Goal: Book appointment/travel/reservation

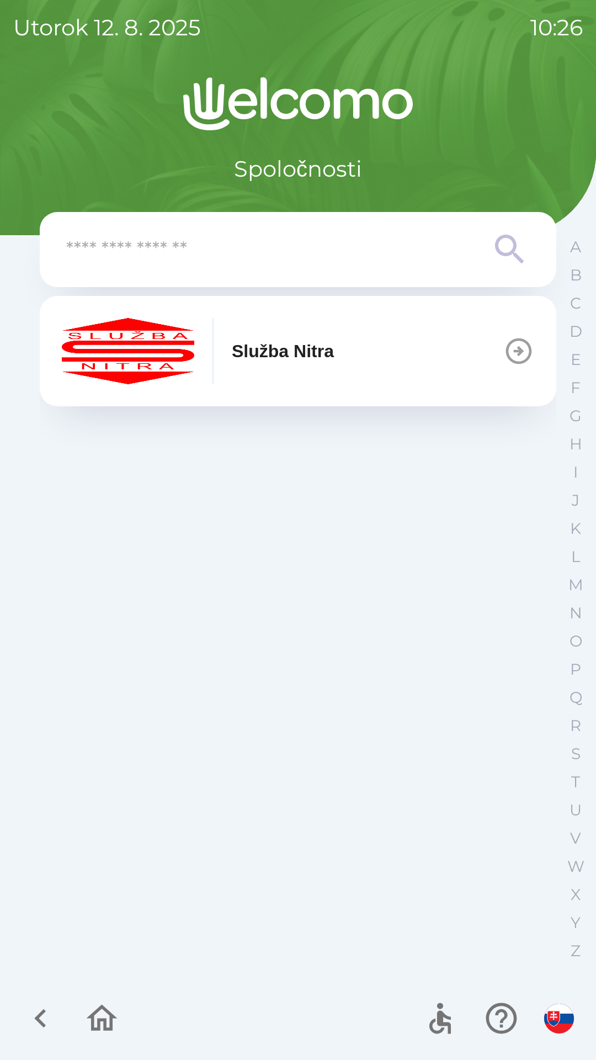
click at [271, 370] on div "Služba Nitra" at bounding box center [198, 351] width 272 height 66
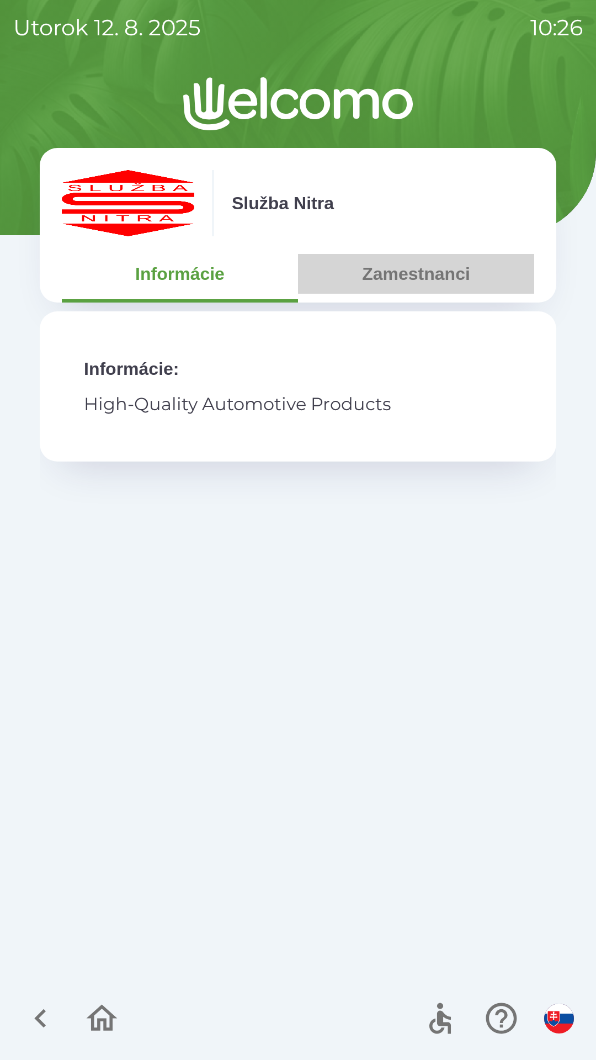
click at [413, 271] on button "Zamestnanci" at bounding box center [416, 274] width 236 height 40
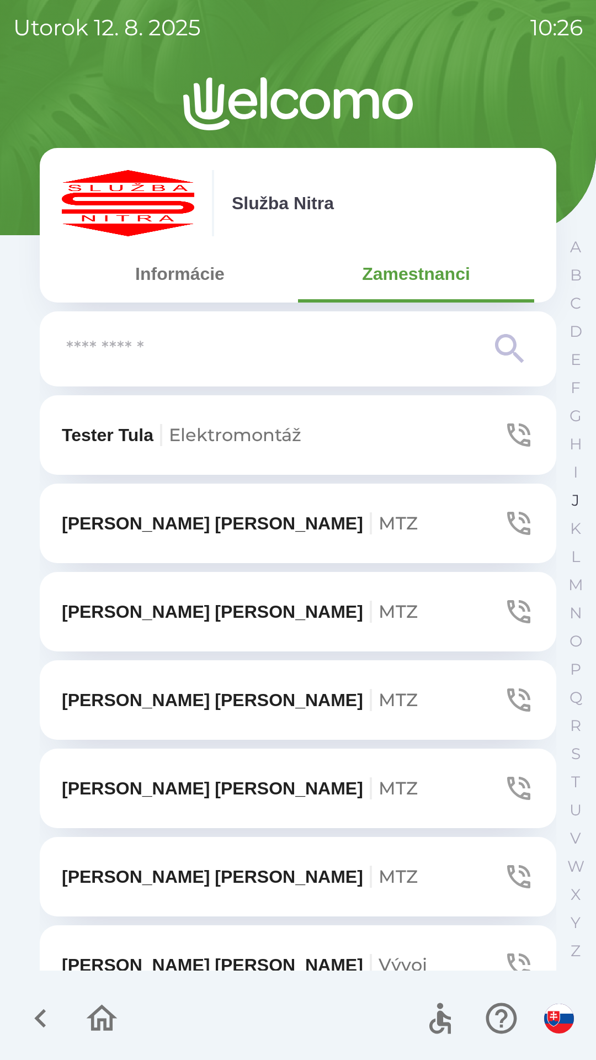
click at [572, 504] on p "J" at bounding box center [576, 500] width 8 height 19
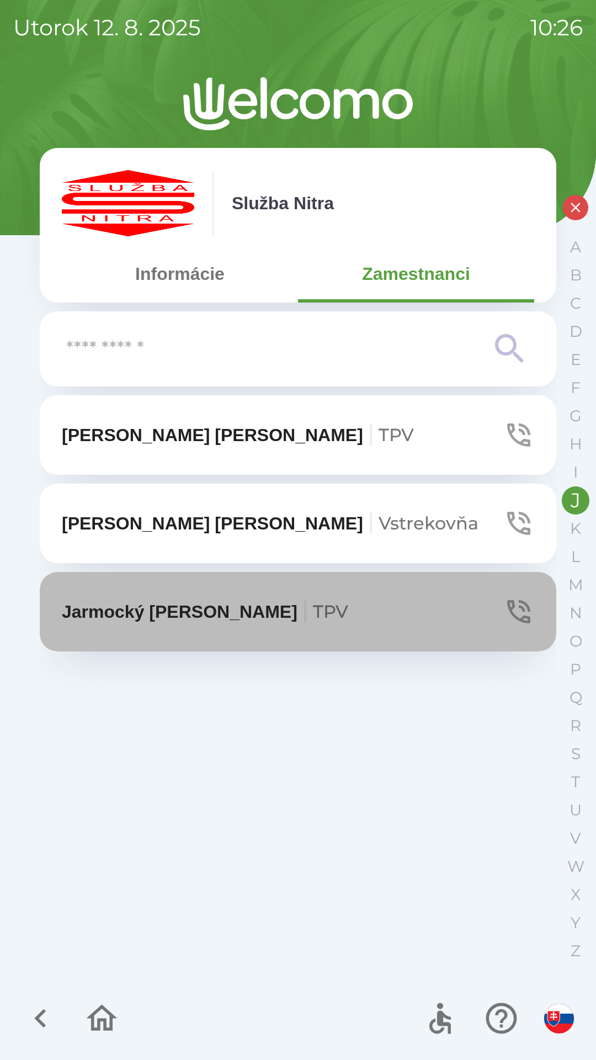
click at [313, 609] on span "TPV" at bounding box center [330, 612] width 35 height 22
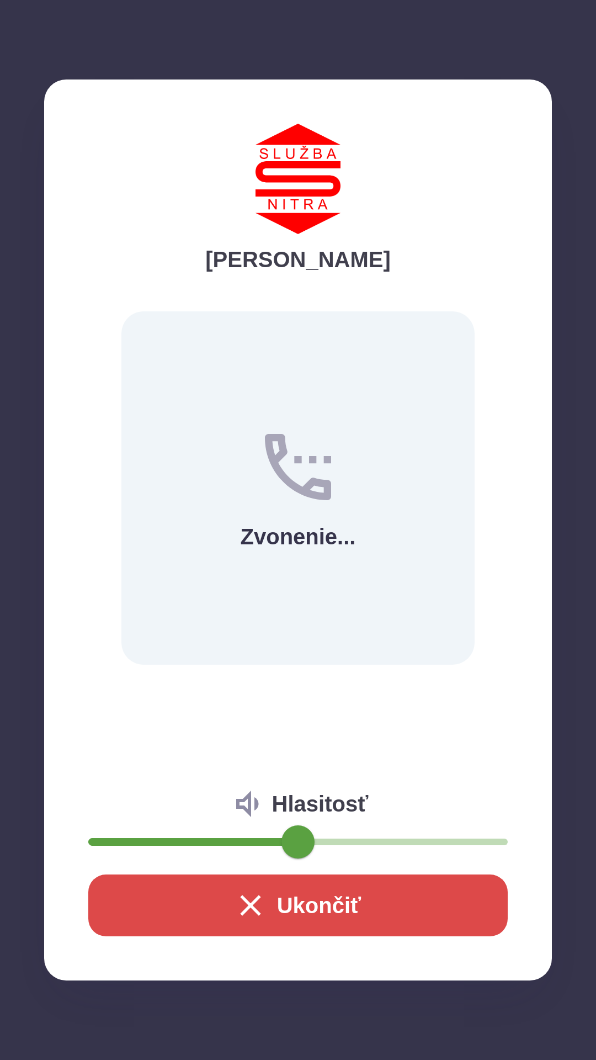
click at [258, 893] on icon "button" at bounding box center [250, 905] width 35 height 35
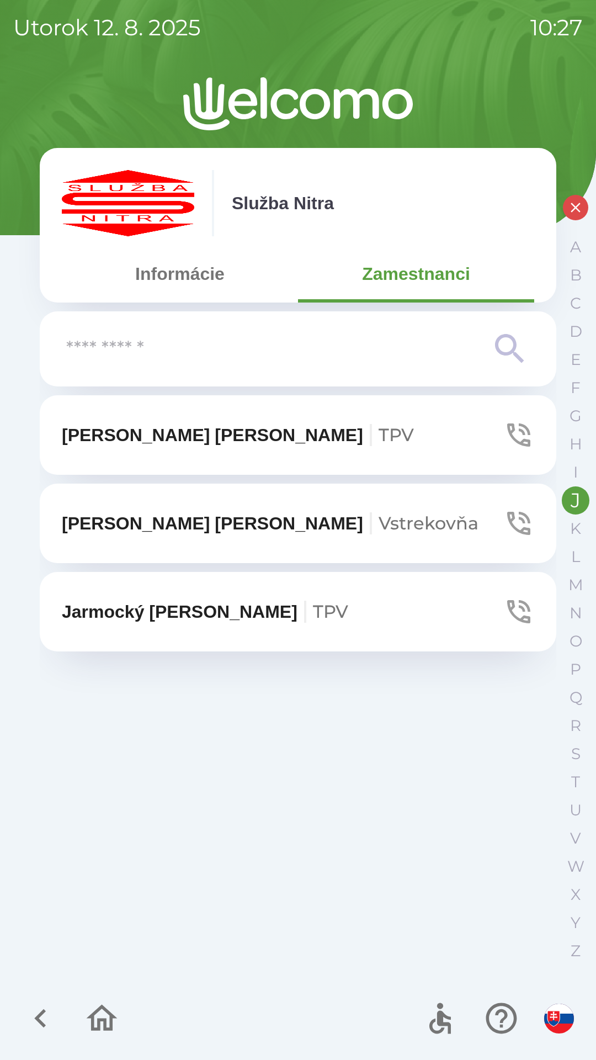
click at [97, 1016] on icon "button" at bounding box center [101, 1018] width 37 height 37
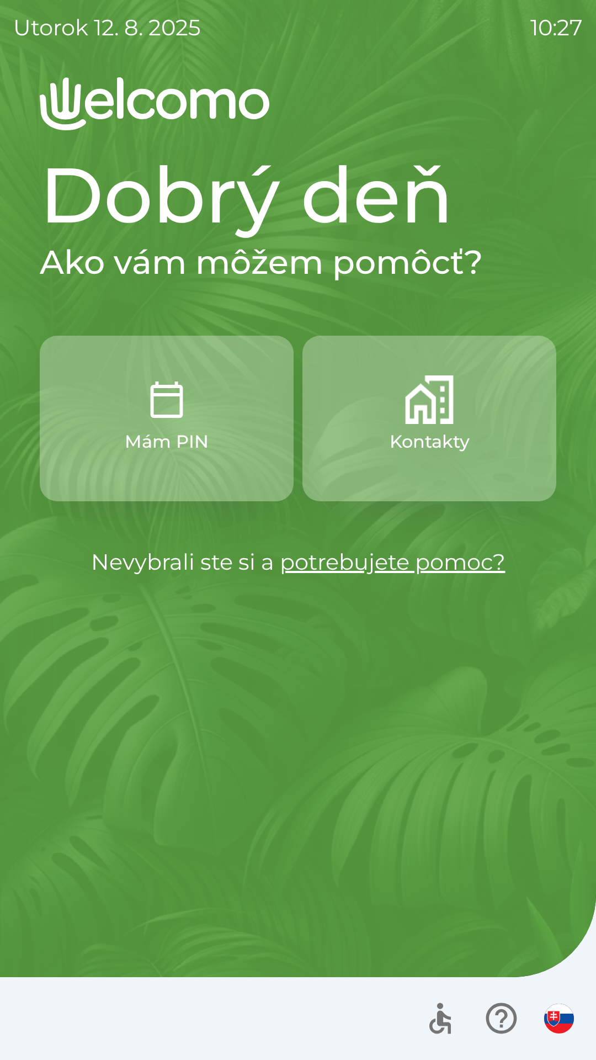
click at [321, 561] on link "potrebujete pomoc?" at bounding box center [393, 561] width 226 height 27
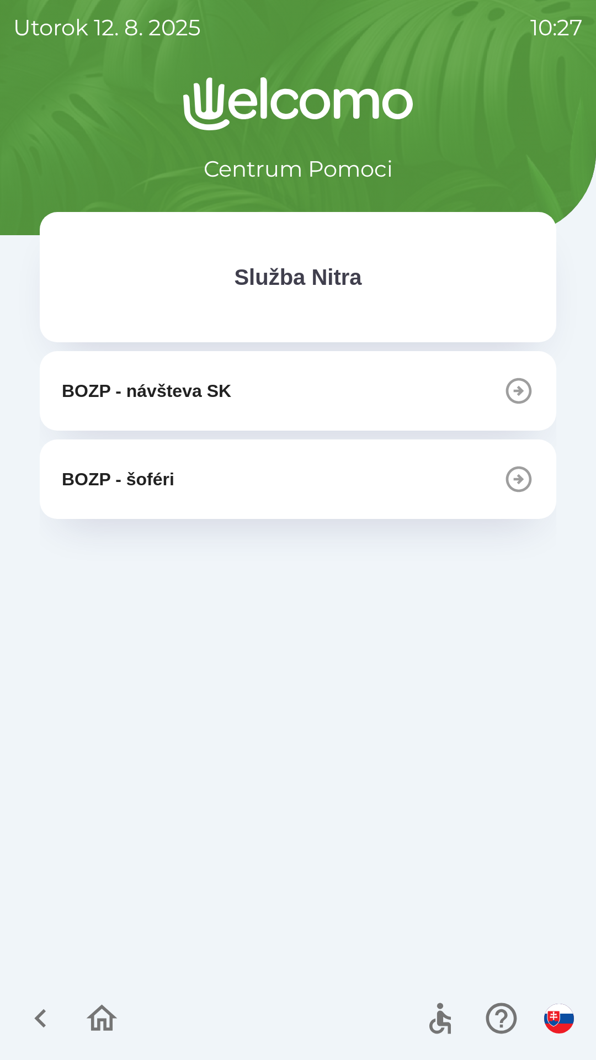
click at [31, 1023] on icon "button" at bounding box center [40, 1018] width 37 height 37
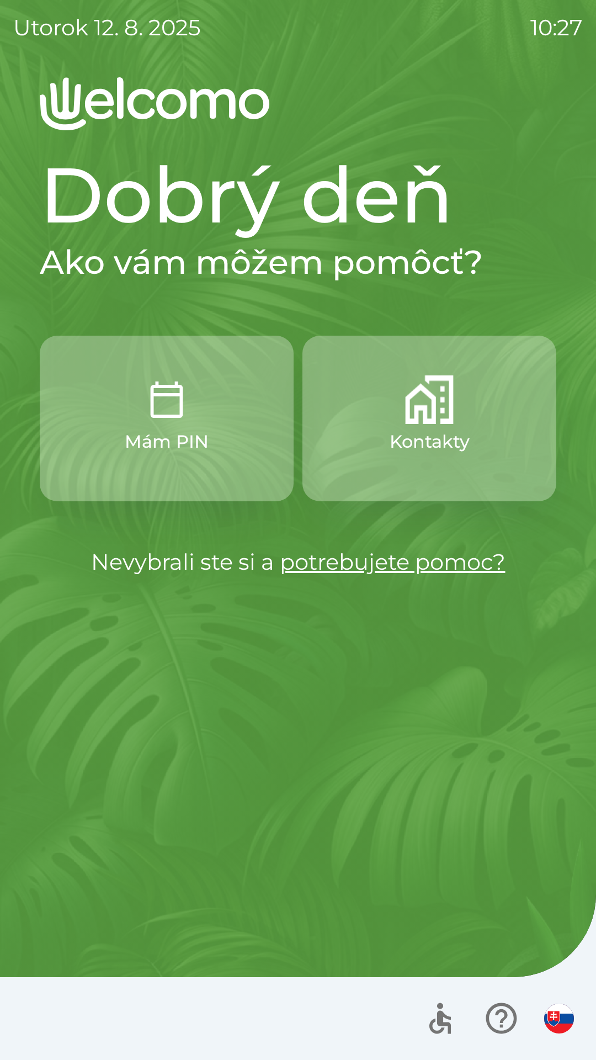
click at [109, 462] on button "Mám PIN" at bounding box center [167, 419] width 254 height 166
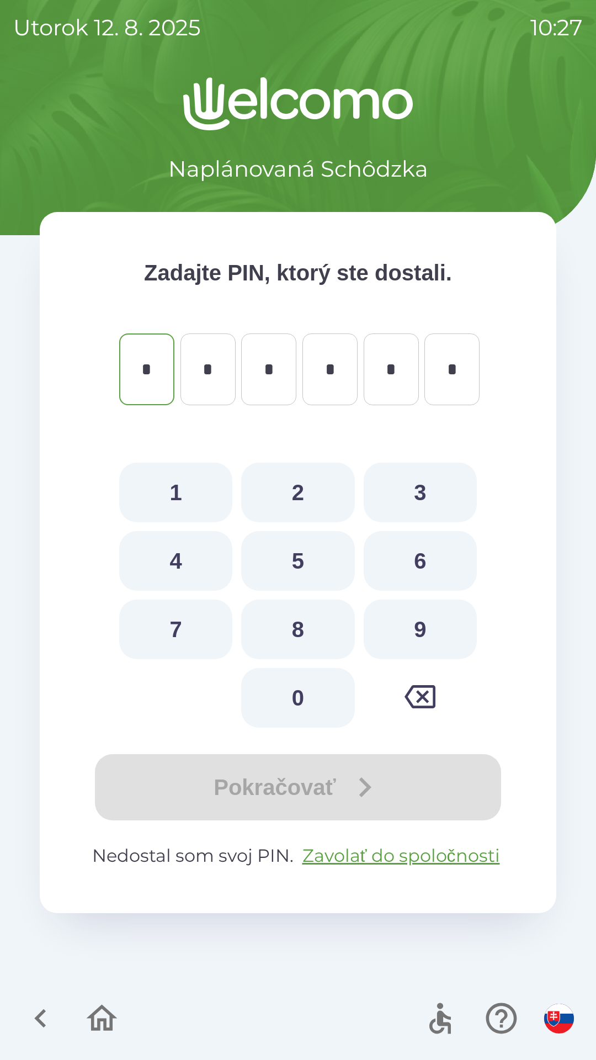
click at [98, 1017] on icon "button" at bounding box center [101, 1018] width 37 height 37
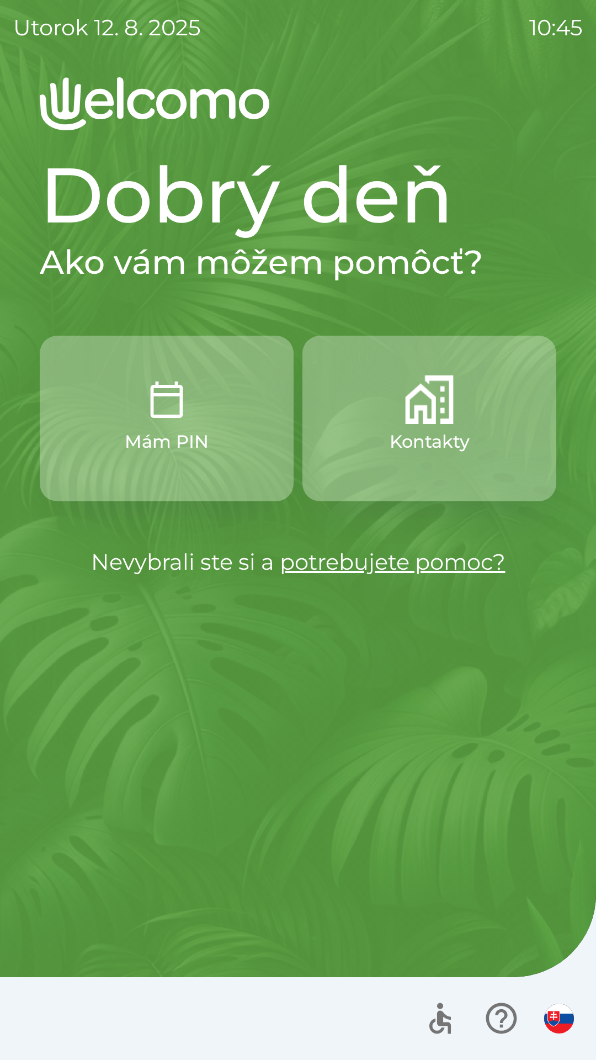
click at [437, 435] on p "Kontakty" at bounding box center [430, 442] width 80 height 27
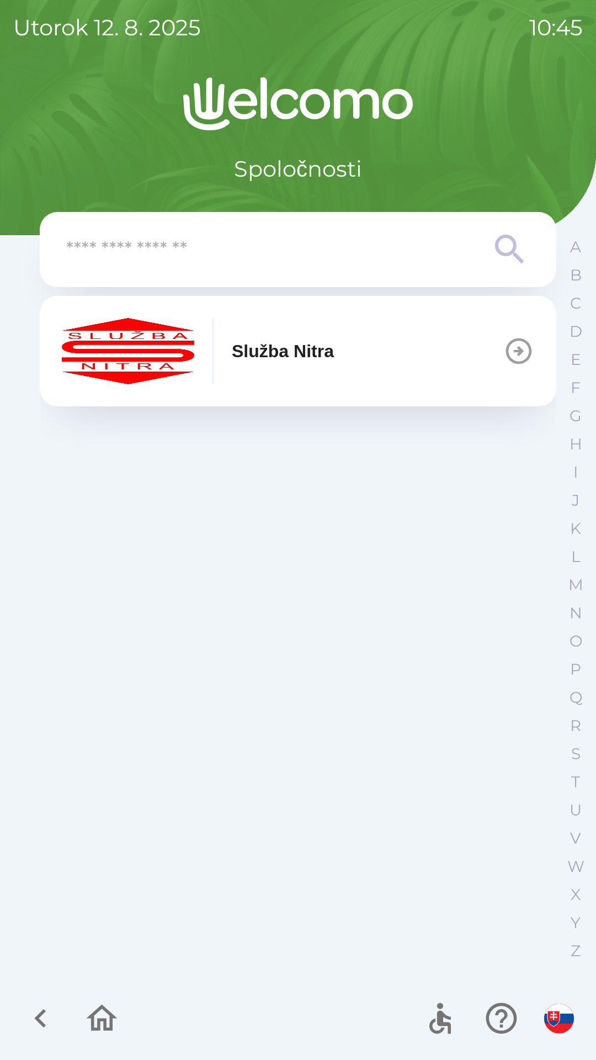
click at [399, 339] on button "Služba Nitra" at bounding box center [298, 351] width 517 height 110
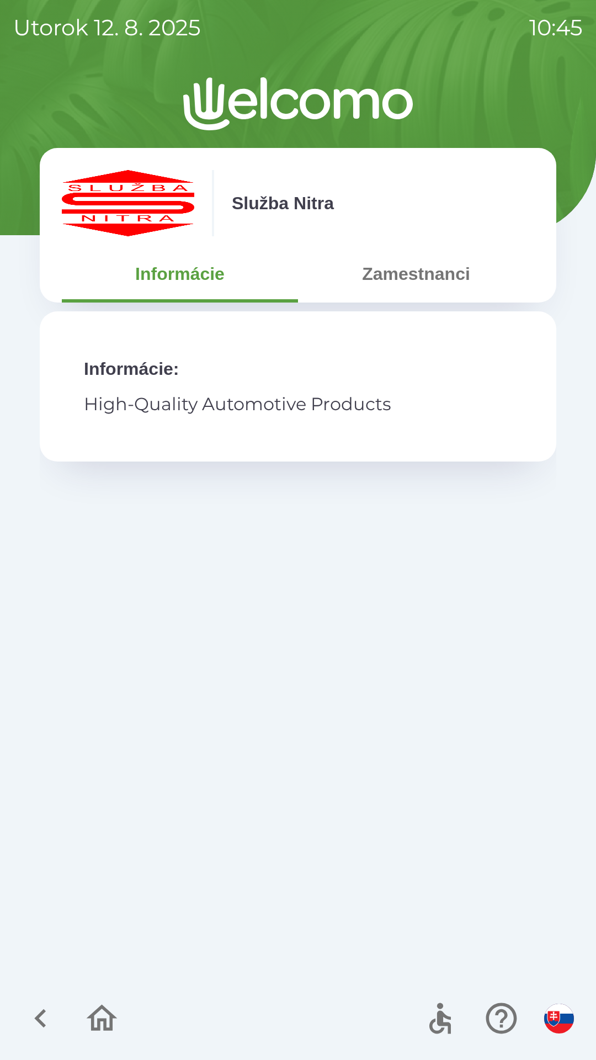
click at [426, 267] on button "Zamestnanci" at bounding box center [416, 274] width 236 height 40
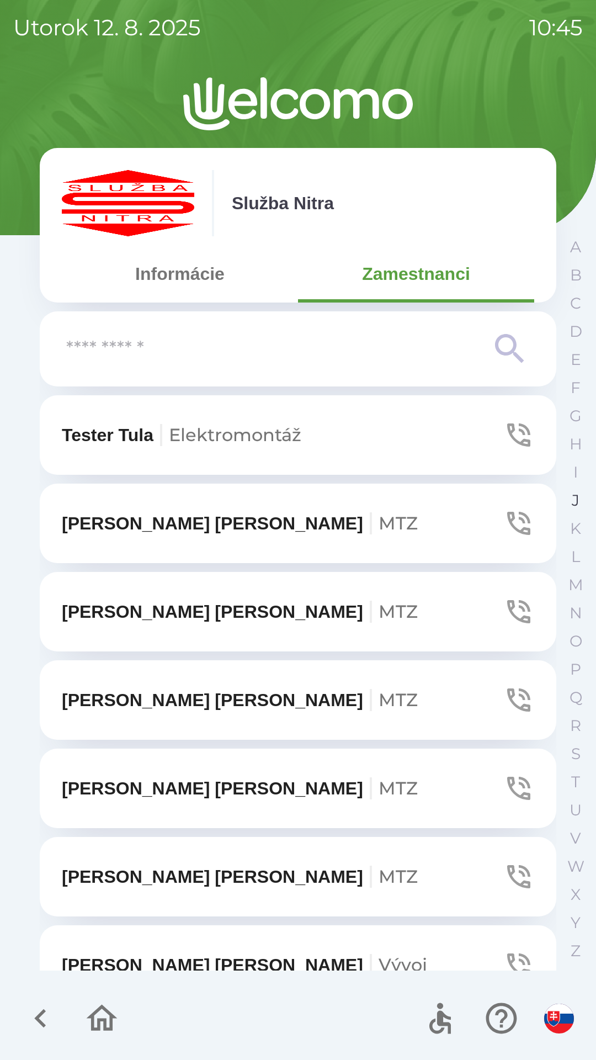
click at [570, 498] on button "J" at bounding box center [576, 501] width 28 height 28
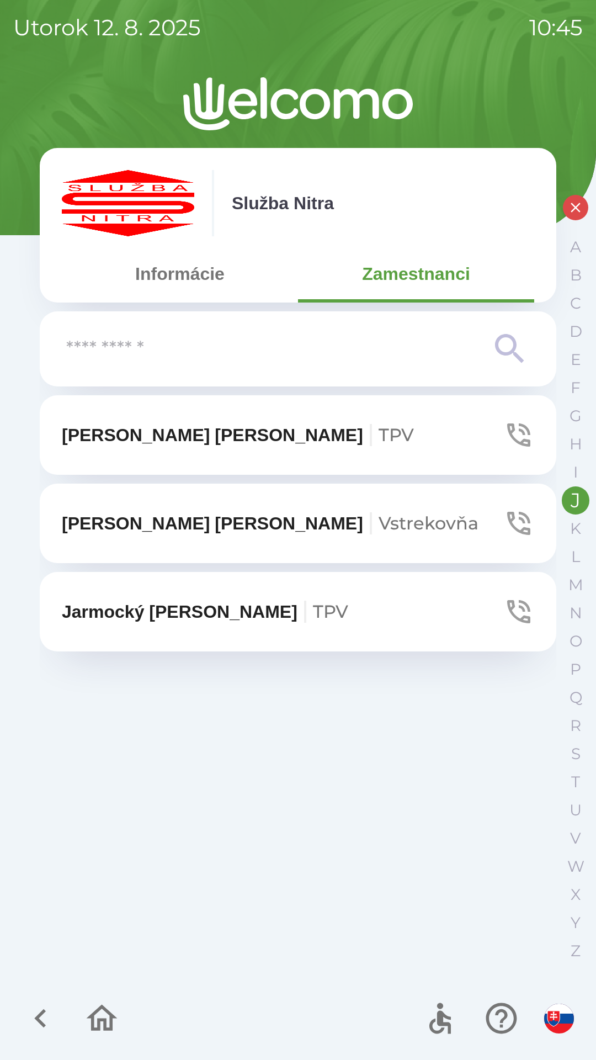
click at [235, 617] on p "Jarmocký [PERSON_NAME] TPV" at bounding box center [205, 612] width 287 height 27
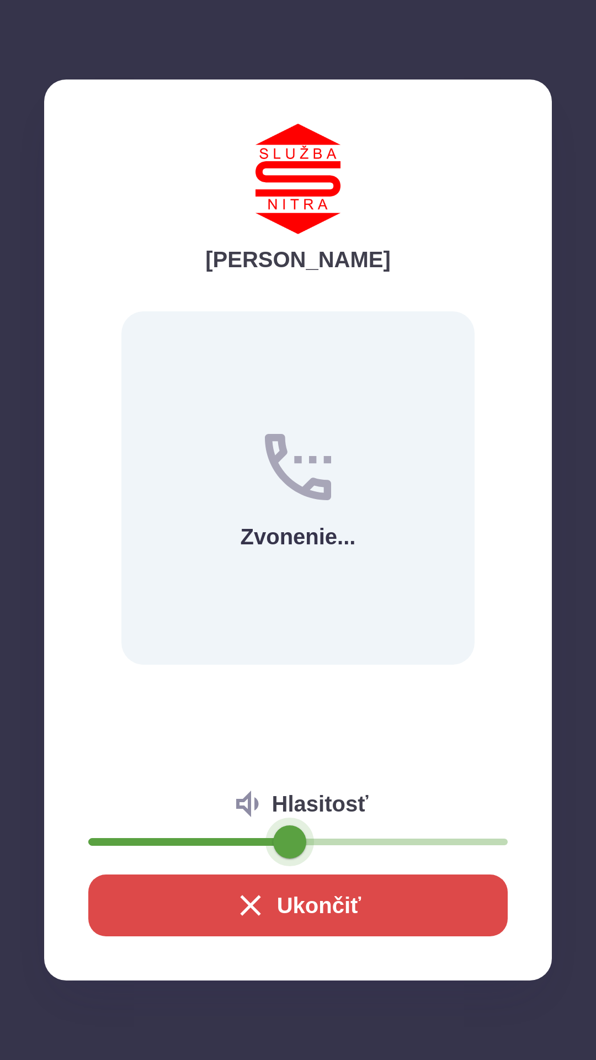
type input "**"
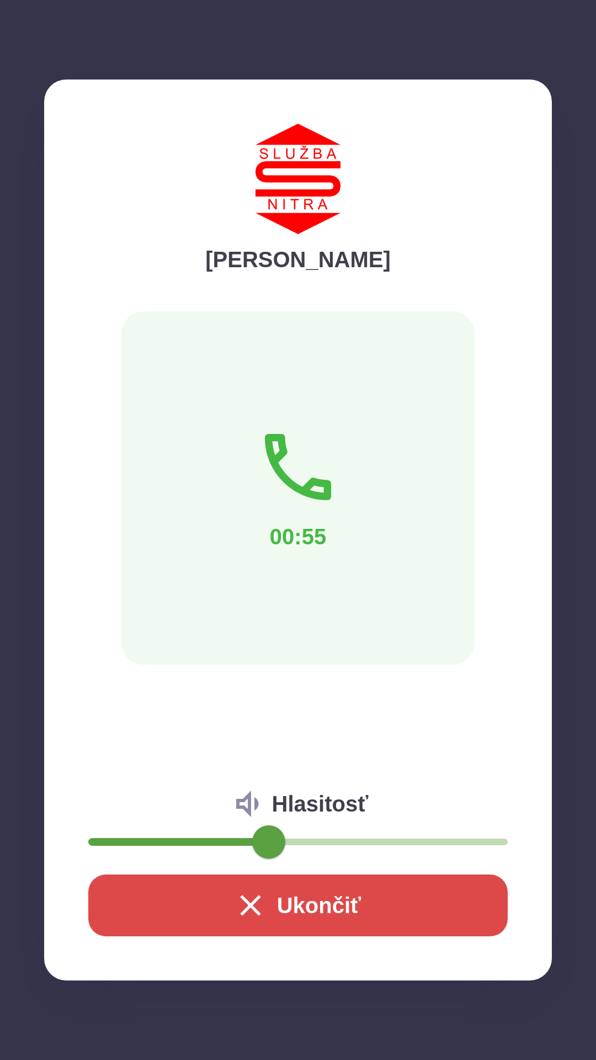
click at [315, 890] on button "Ukončiť" at bounding box center [298, 906] width 420 height 62
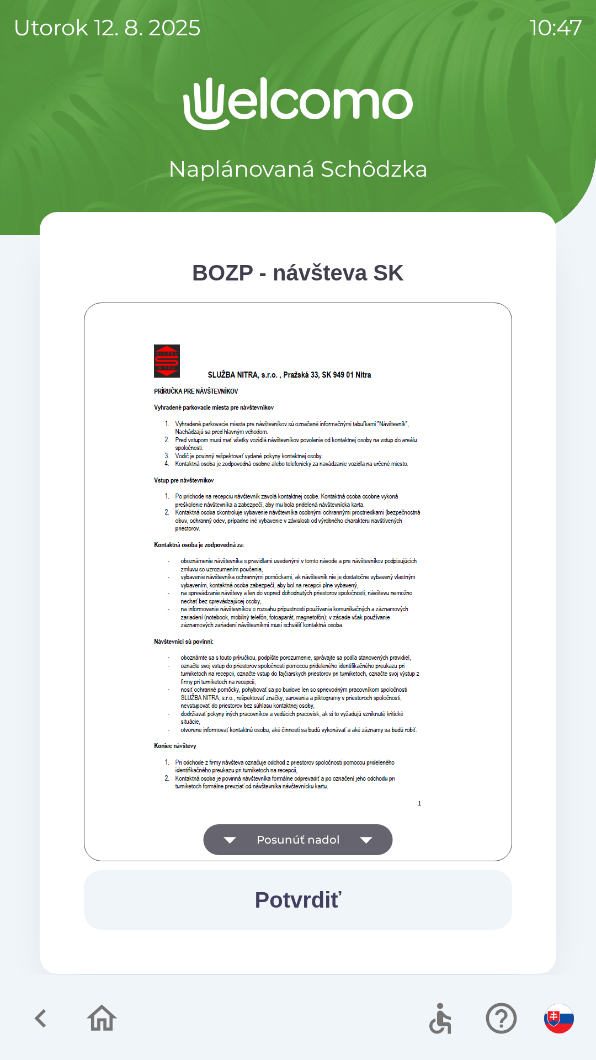
click at [288, 899] on button "Potvrdiť" at bounding box center [298, 900] width 429 height 60
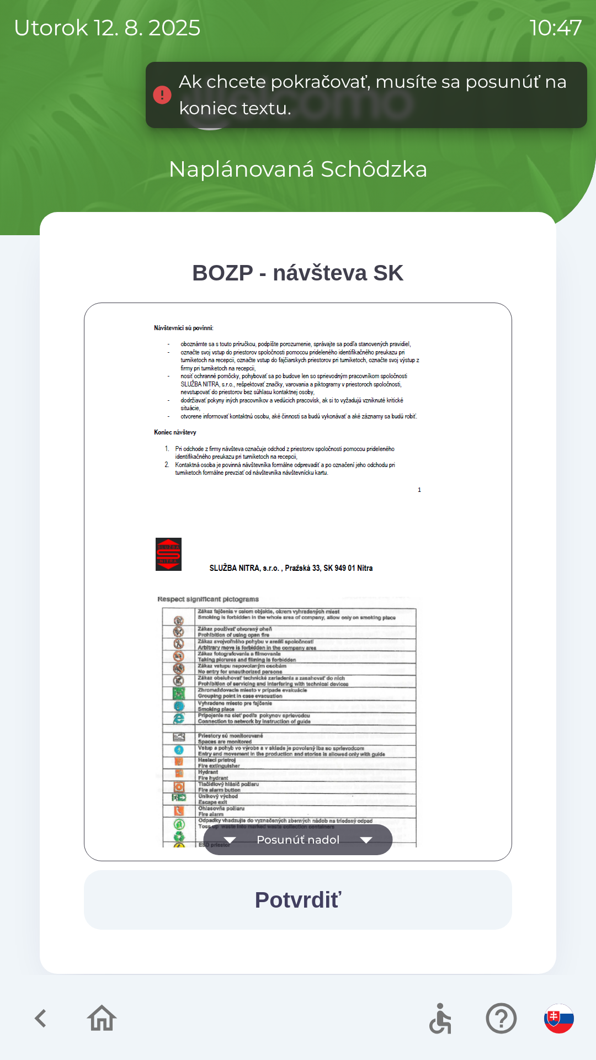
scroll to position [446, 0]
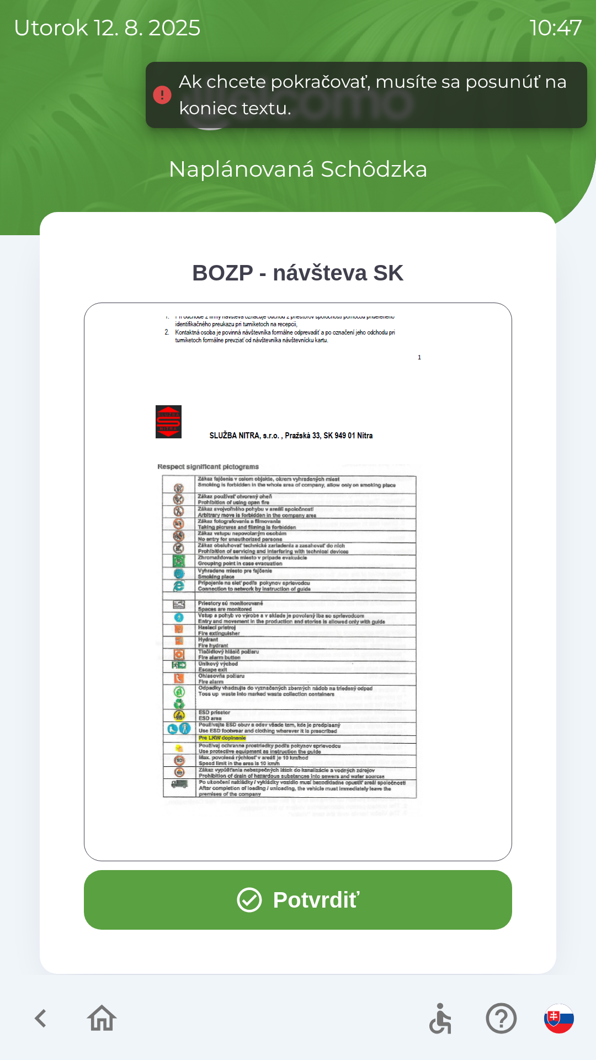
click at [256, 892] on icon "button" at bounding box center [249, 900] width 25 height 25
